Goal: Information Seeking & Learning: Learn about a topic

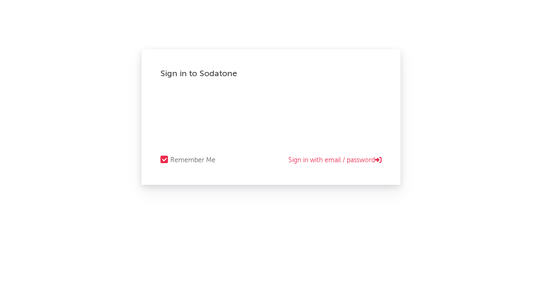
select select "warner_chappell"
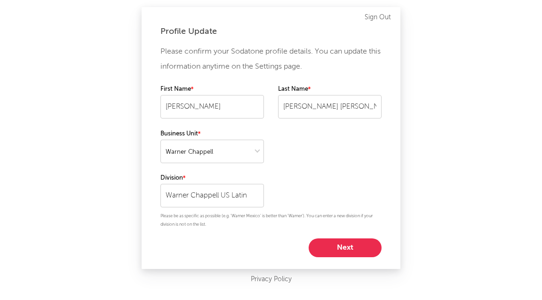
click at [336, 252] on button "Next" at bounding box center [345, 248] width 73 height 19
select select "manager"
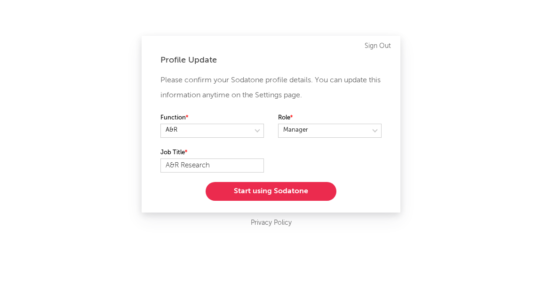
click at [282, 197] on button "Start using Sodatone" at bounding box center [271, 191] width 131 height 19
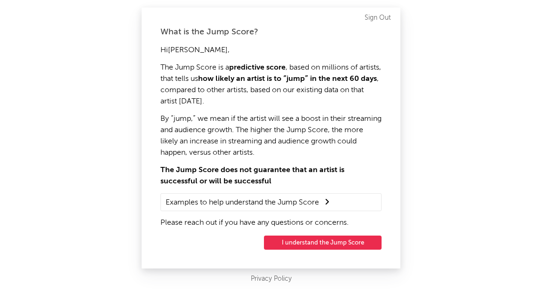
click at [312, 247] on button "I understand the Jump Score" at bounding box center [323, 243] width 118 height 14
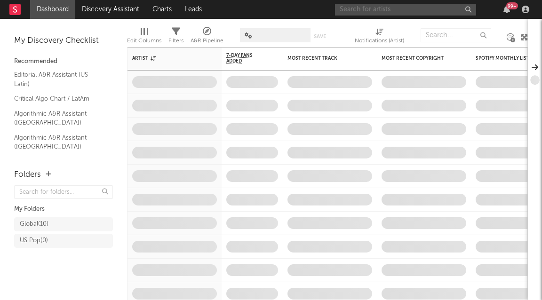
click at [358, 10] on input "text" at bounding box center [405, 10] width 141 height 12
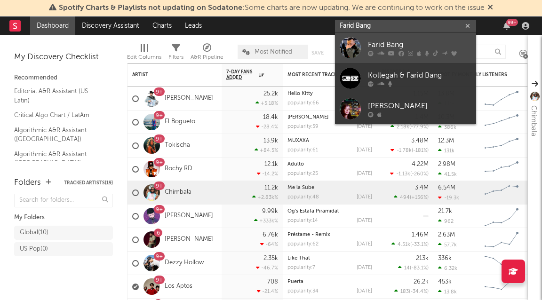
type input "Farid Bang"
click at [366, 45] on link "Farid Bang" at bounding box center [405, 47] width 141 height 31
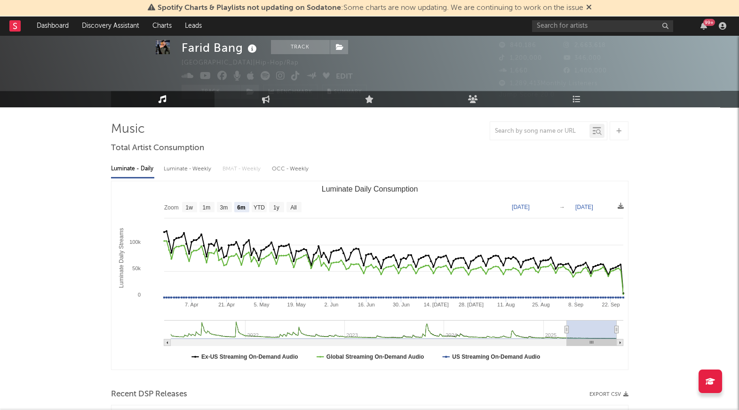
scroll to position [23, 0]
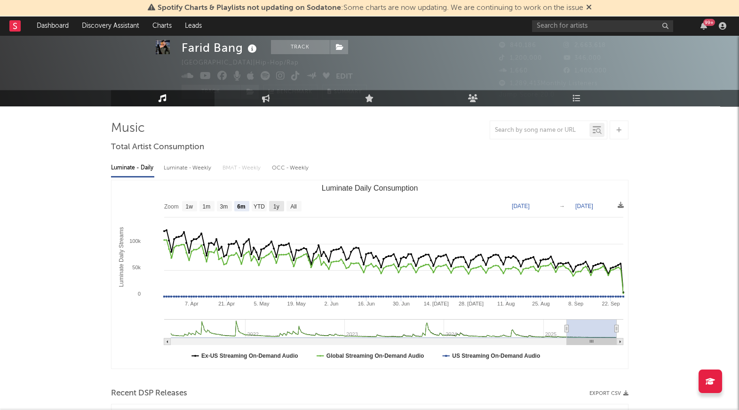
click at [279, 206] on text "1y" at bounding box center [276, 206] width 6 height 7
select select "1y"
type input "[DATE]"
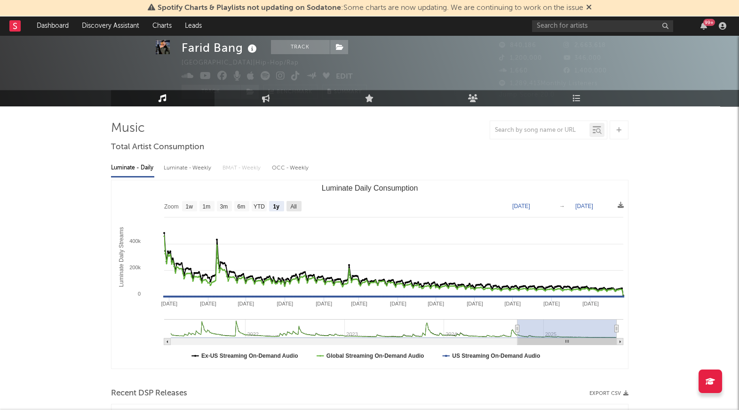
click at [292, 207] on text "All" at bounding box center [293, 206] width 6 height 7
select select "All"
type input "[DATE]"
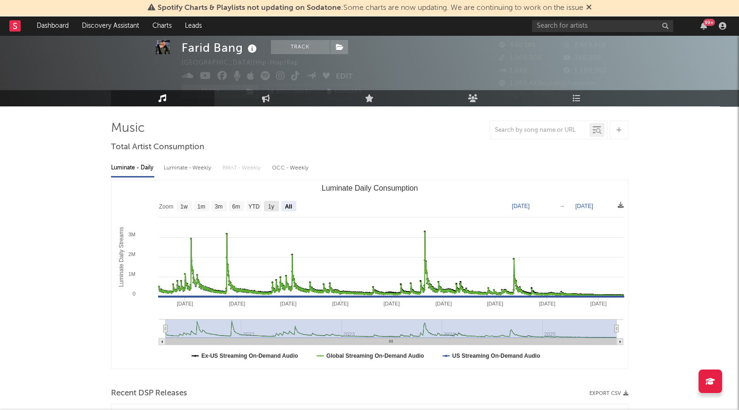
click at [275, 207] on rect "Luminate Daily Consumption" at bounding box center [271, 206] width 15 height 10
select select "1y"
type input "[DATE]"
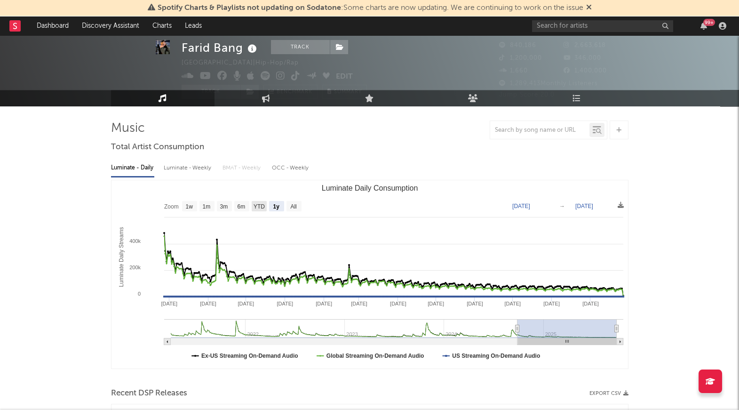
click at [260, 205] on text "YTD" at bounding box center [258, 206] width 11 height 7
select select "YTD"
type input "[DATE]"
